Goal: Navigation & Orientation: Find specific page/section

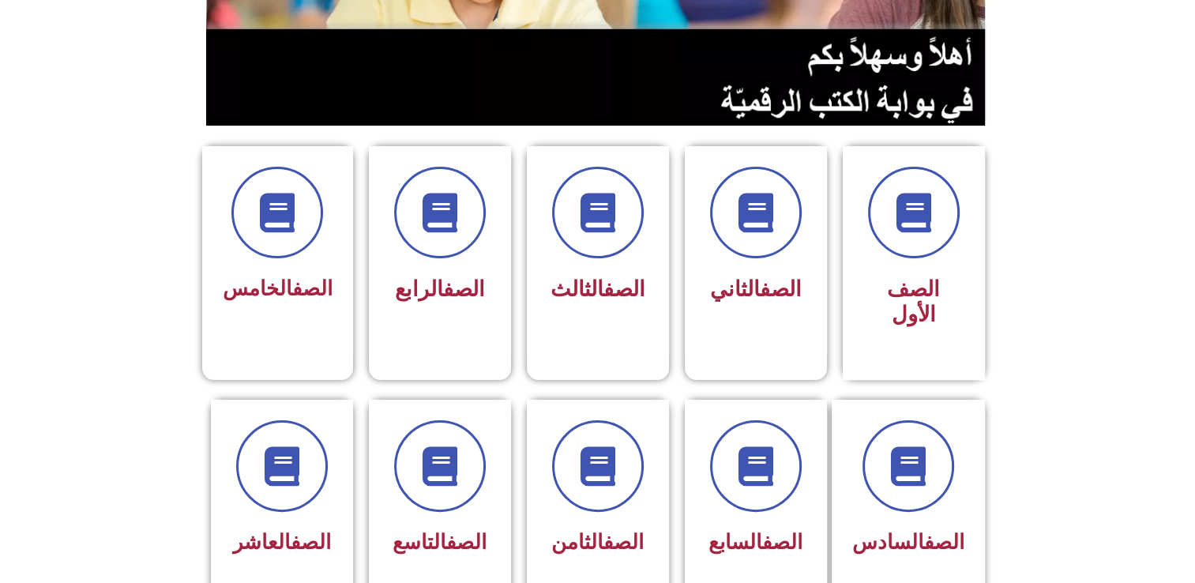
scroll to position [300, 0]
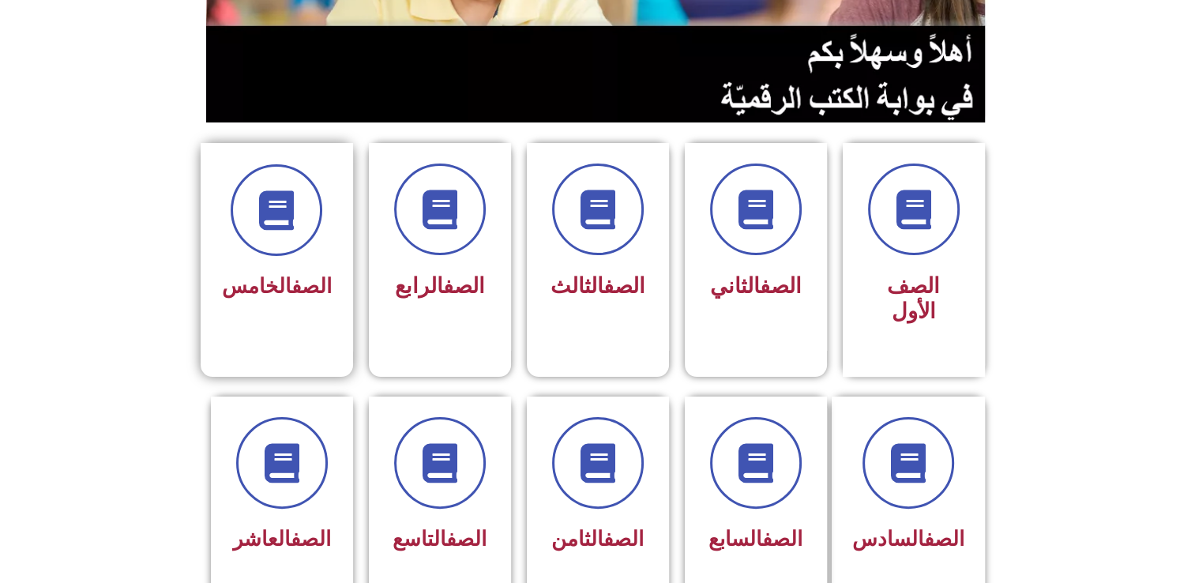
click at [231, 234] on div "الصف الخامس" at bounding box center [277, 247] width 152 height 209
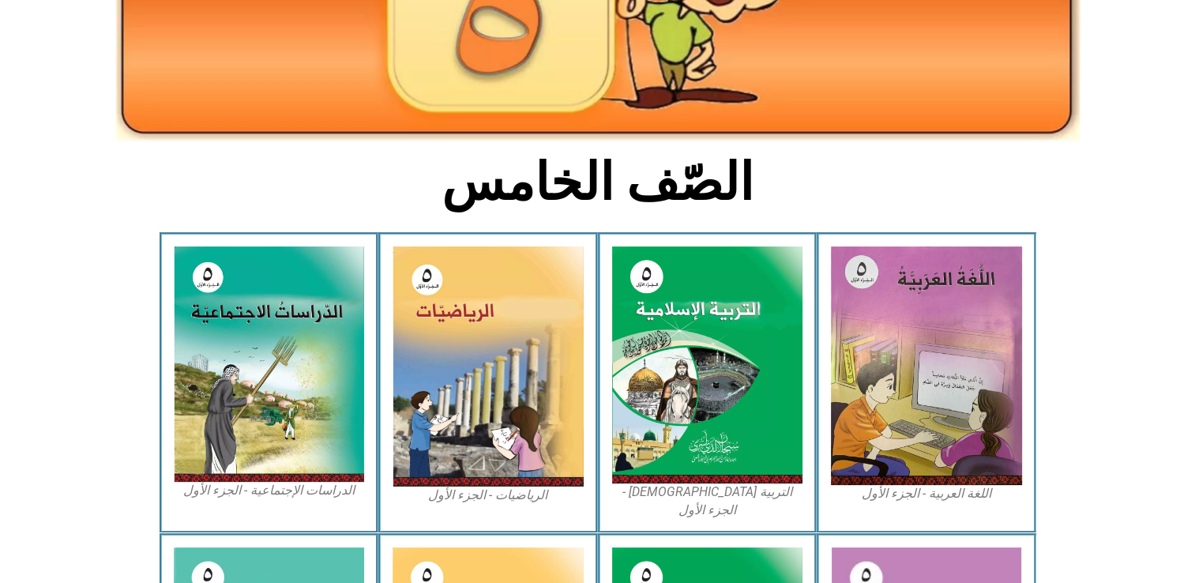
scroll to position [267, 0]
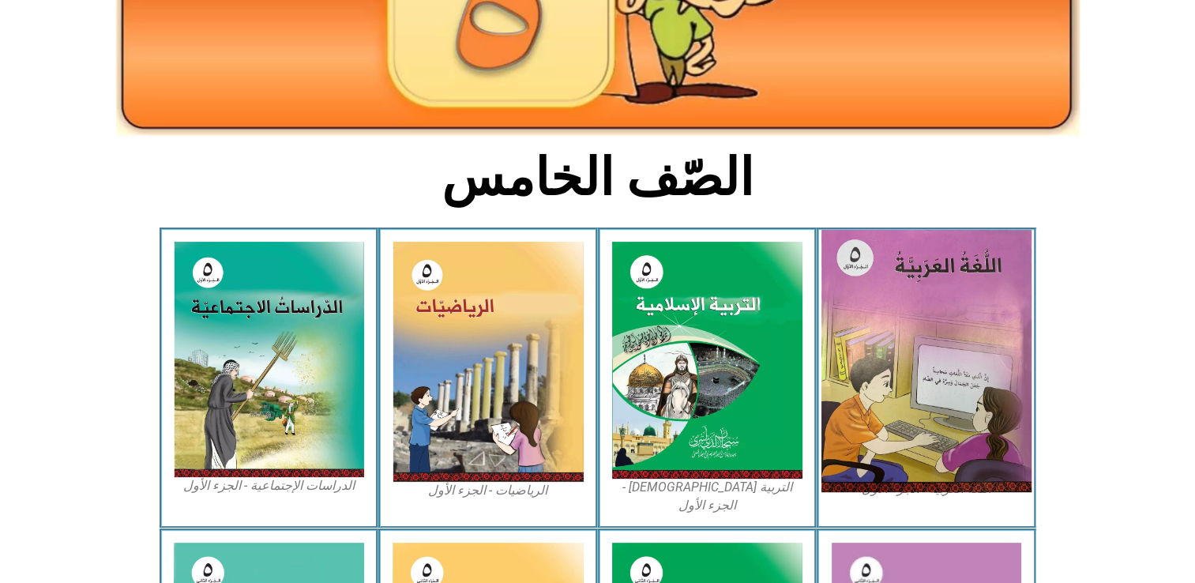
click at [935, 332] on img at bounding box center [927, 361] width 210 height 262
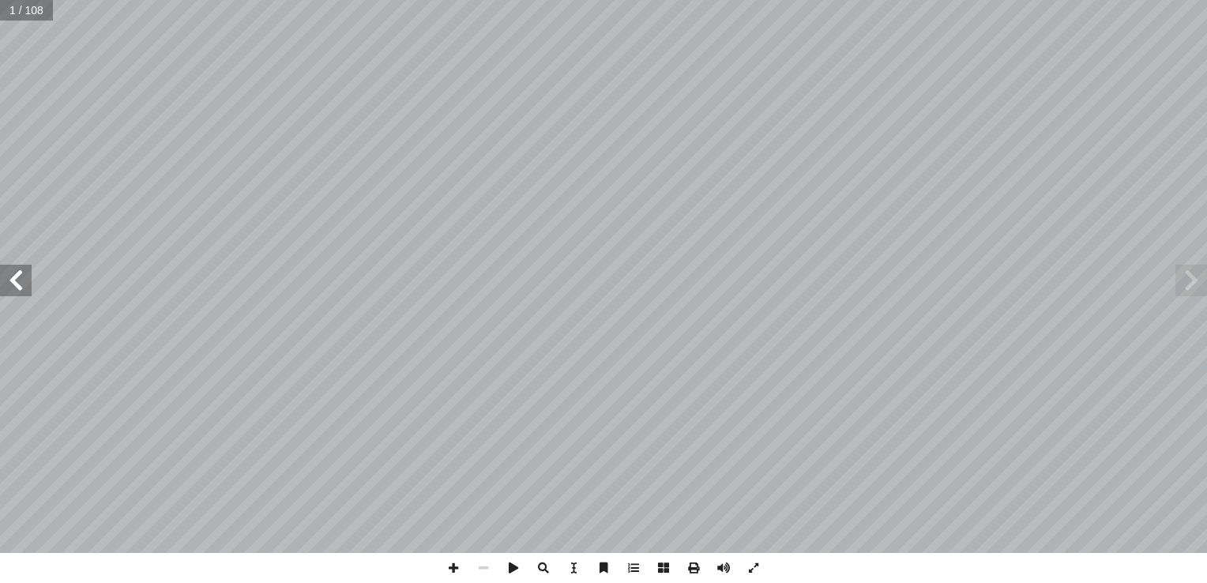
click at [21, 289] on span at bounding box center [16, 281] width 32 height 32
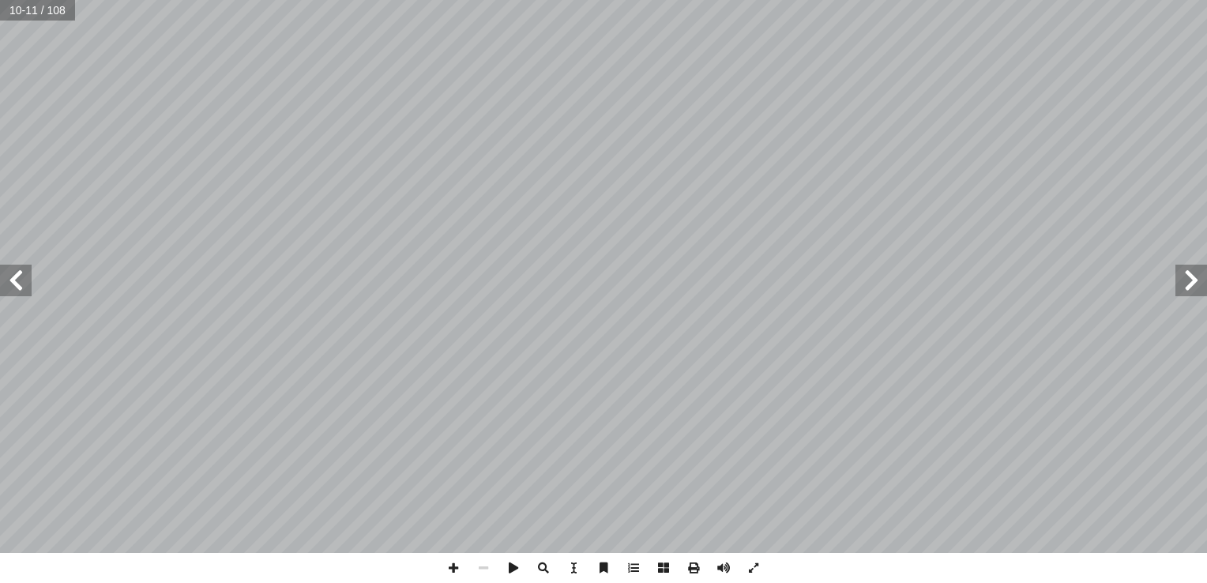
click at [13, 287] on span at bounding box center [16, 281] width 32 height 32
click at [1198, 290] on span at bounding box center [1192, 281] width 32 height 32
click at [19, 274] on span at bounding box center [16, 281] width 32 height 32
click at [16, 294] on span at bounding box center [16, 281] width 32 height 32
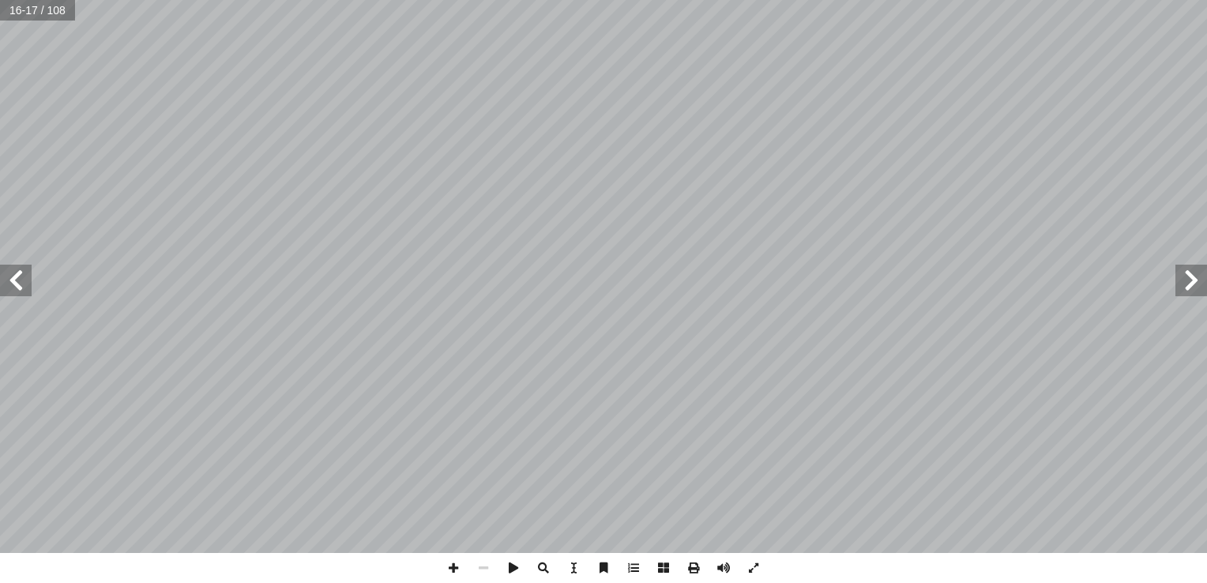
click at [1193, 283] on span at bounding box center [1192, 281] width 32 height 32
